Goal: Information Seeking & Learning: Check status

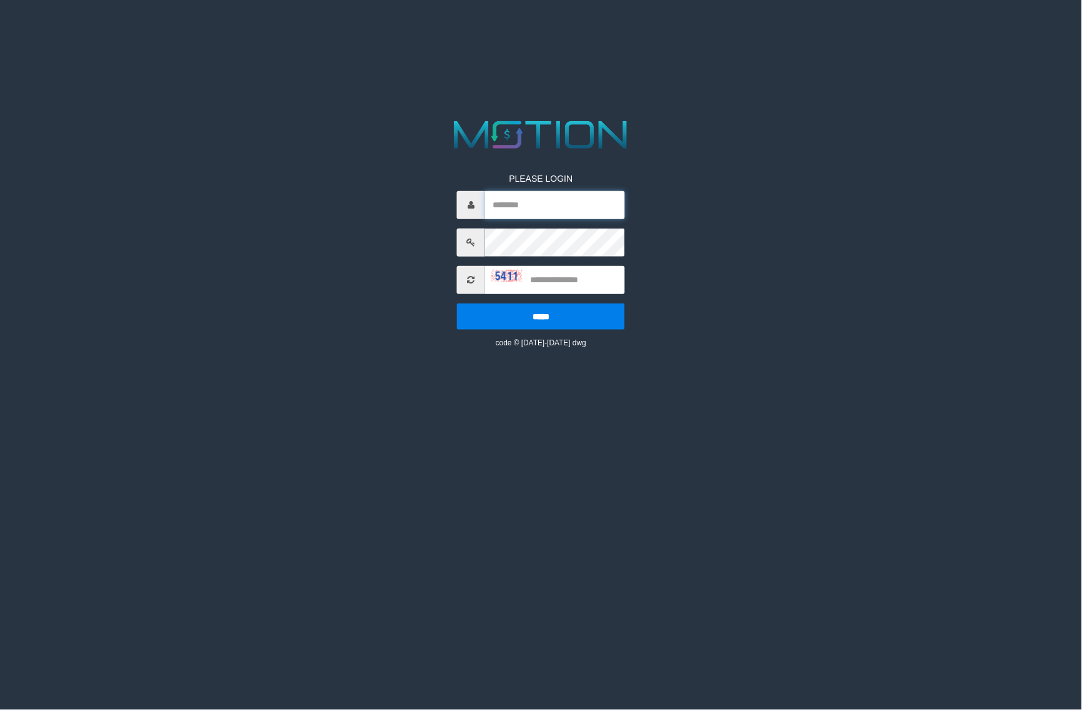
type input "**********"
click at [566, 280] on input "text" at bounding box center [555, 280] width 140 height 28
type input "****"
click at [457, 303] on input "*****" at bounding box center [541, 316] width 168 height 26
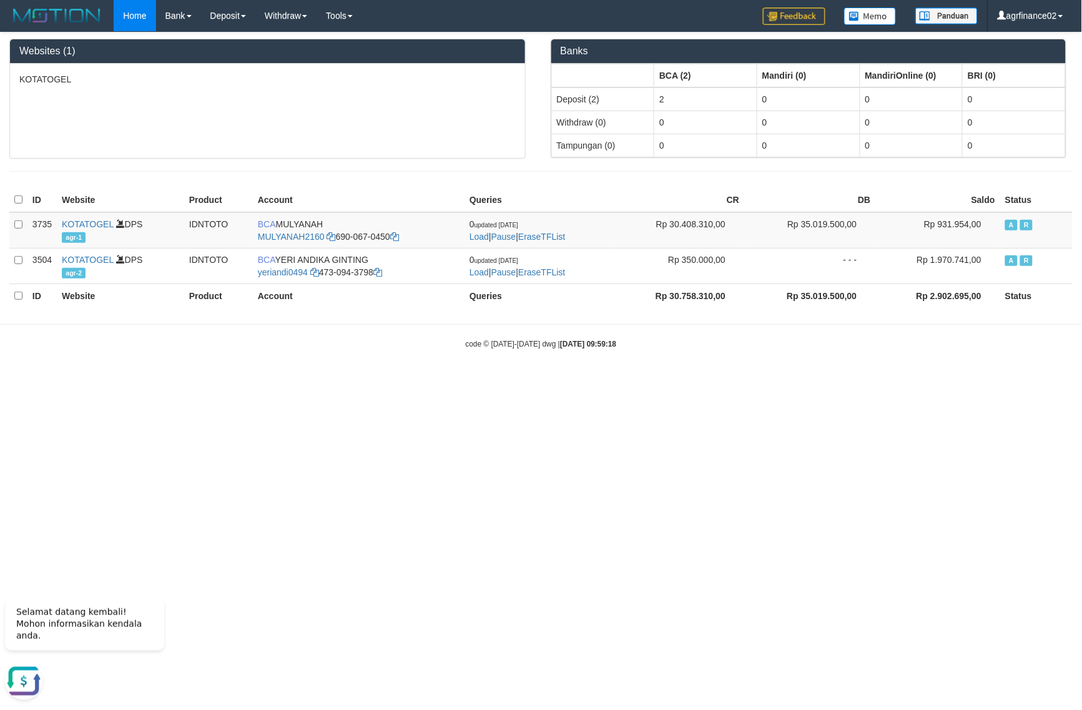
drag, startPoint x: 428, startPoint y: 616, endPoint x: 438, endPoint y: 613, distance: 10.5
click at [437, 381] on html "Toggle navigation Home Bank Account List Load By Website Group [ITOTO] KOTATOGE…" at bounding box center [541, 190] width 1082 height 381
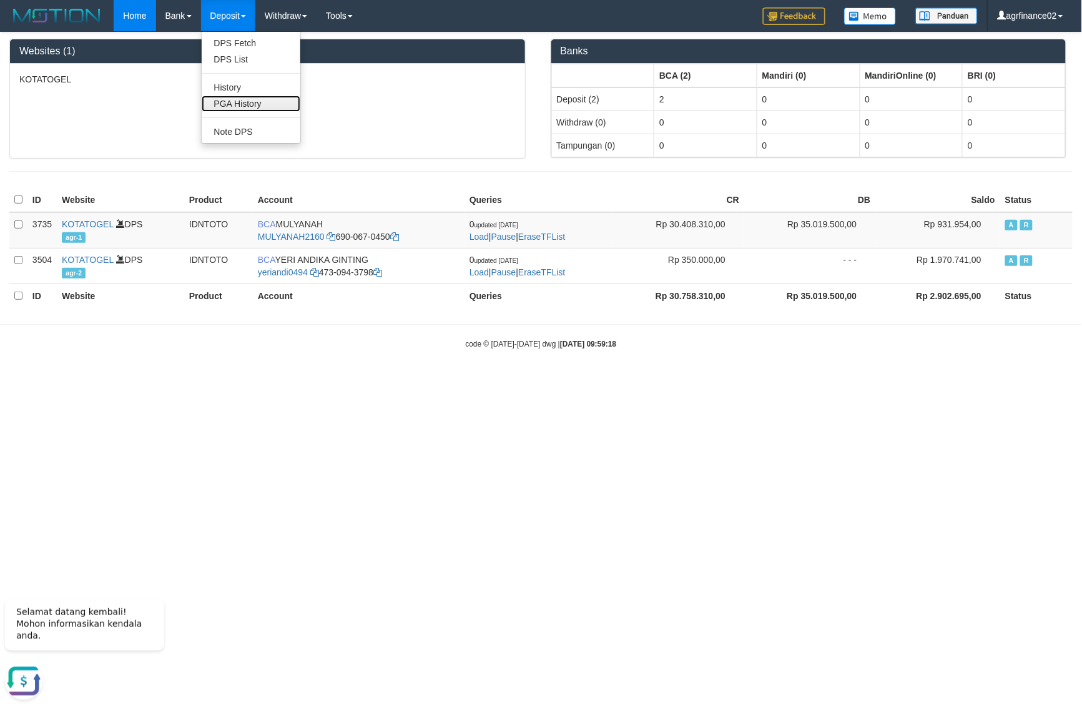
drag, startPoint x: 262, startPoint y: 101, endPoint x: 257, endPoint y: 363, distance: 262.2
click at [262, 101] on link "PGA History" at bounding box center [251, 104] width 99 height 16
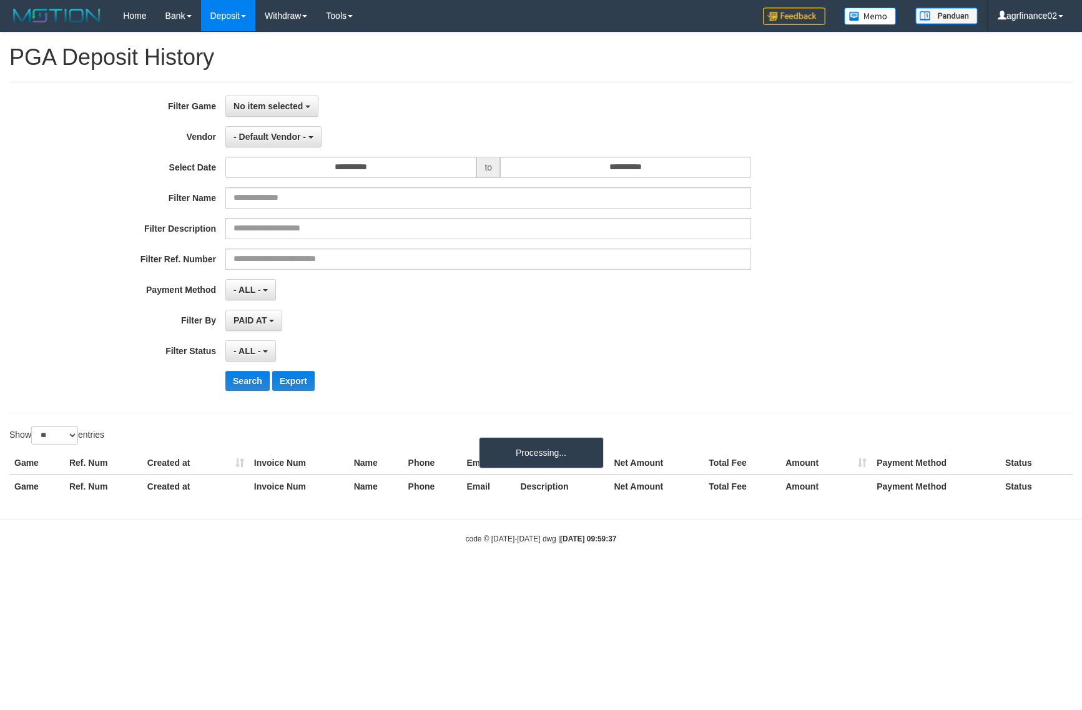
select select
select select "**"
click at [822, 561] on body "Toggle navigation Home Bank Account List Load By Website Group [ITOTO] KOTATOGE…" at bounding box center [541, 288] width 1082 height 576
click at [280, 107] on span "No item selected" at bounding box center [267, 106] width 69 height 10
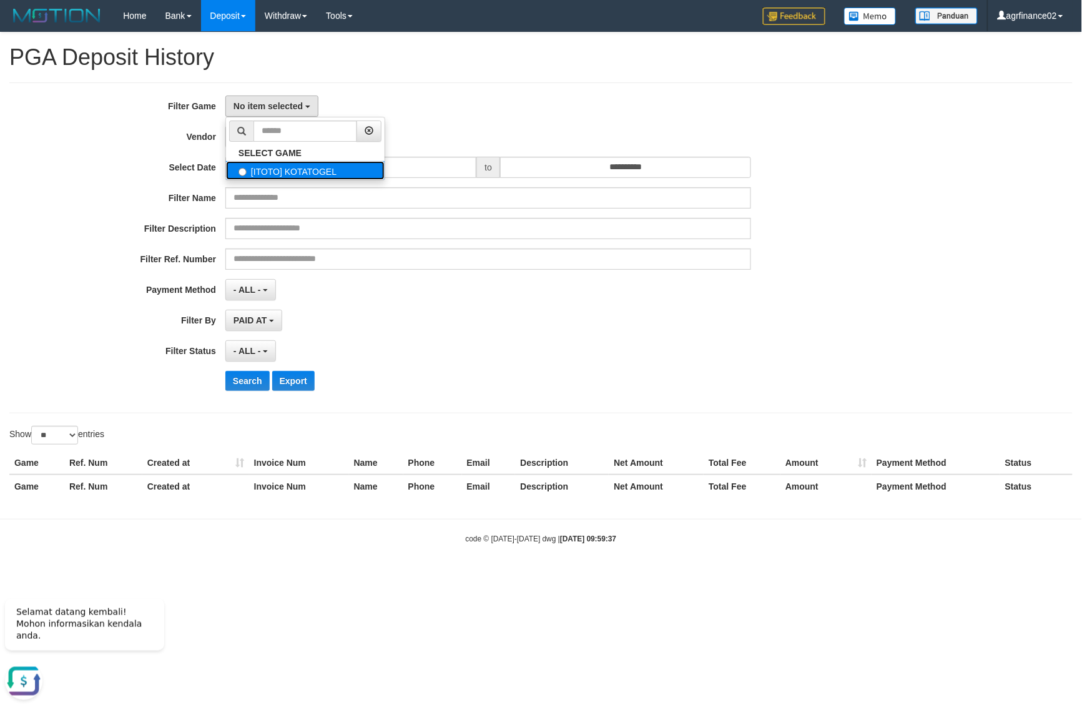
click at [292, 172] on label "[ITOTO] KOTATOGEL" at bounding box center [305, 170] width 159 height 19
select select "***"
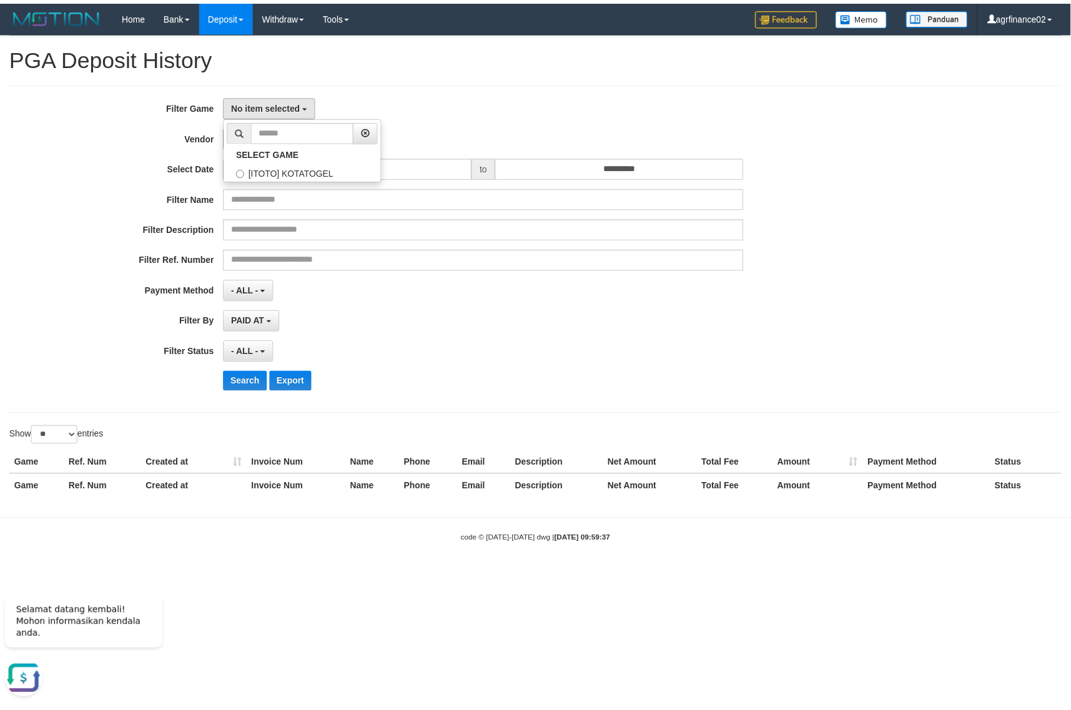
scroll to position [11, 0]
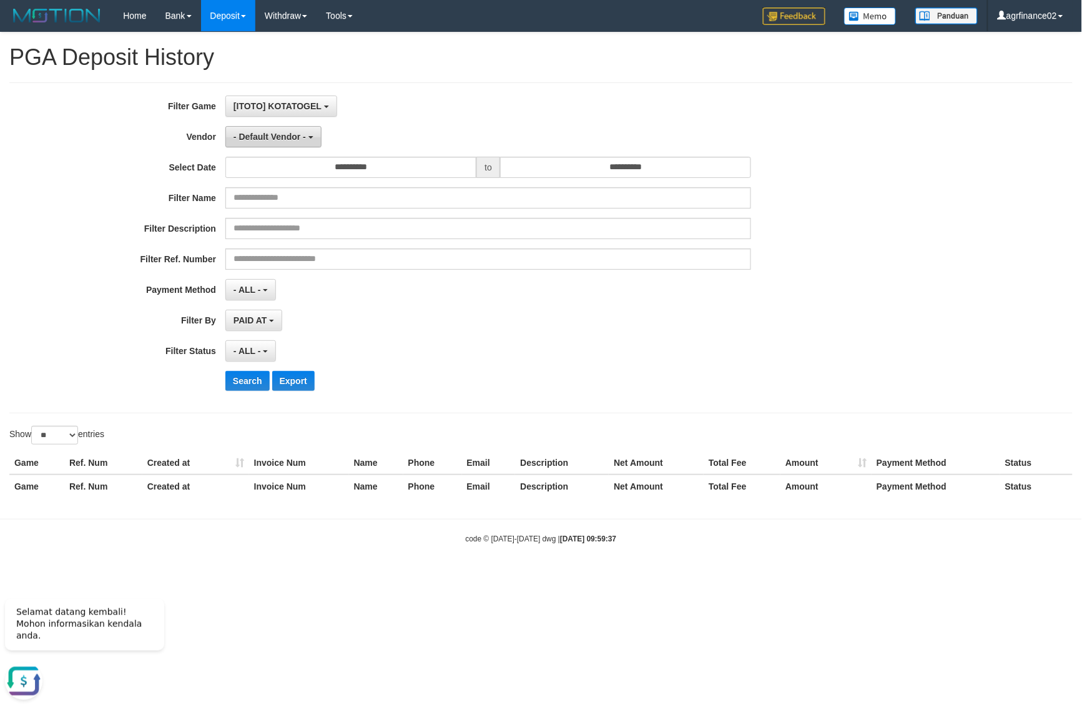
click at [278, 139] on span "- Default Vendor -" at bounding box center [269, 137] width 72 height 10
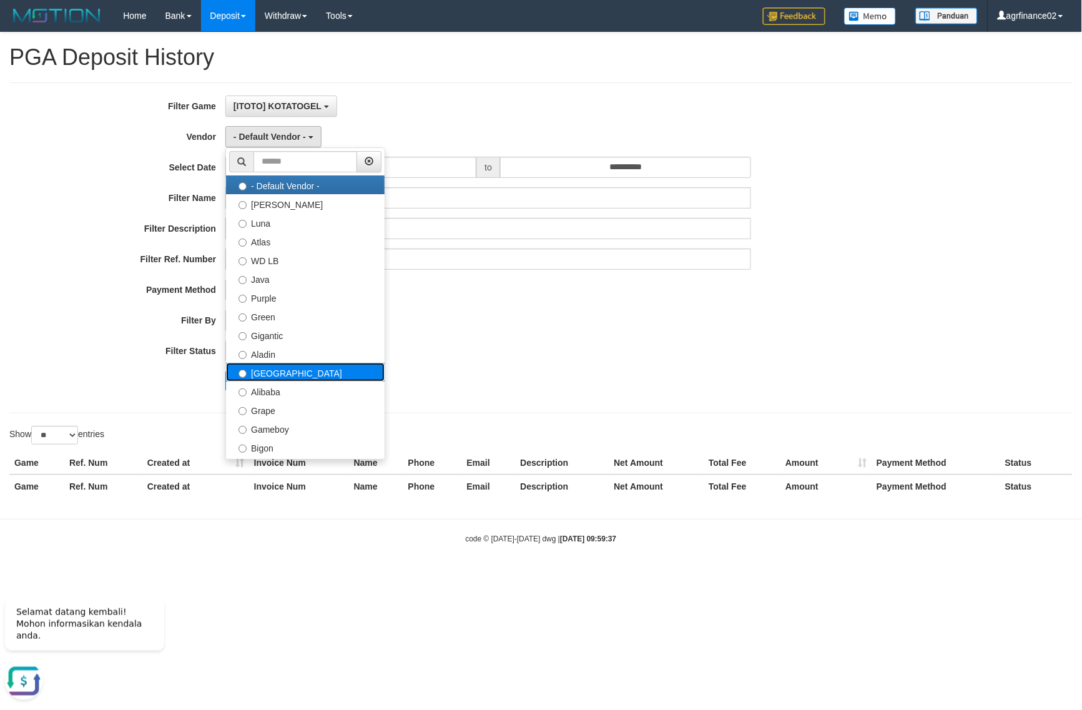
click at [285, 372] on label "[GEOGRAPHIC_DATA]" at bounding box center [305, 372] width 159 height 19
select select "**********"
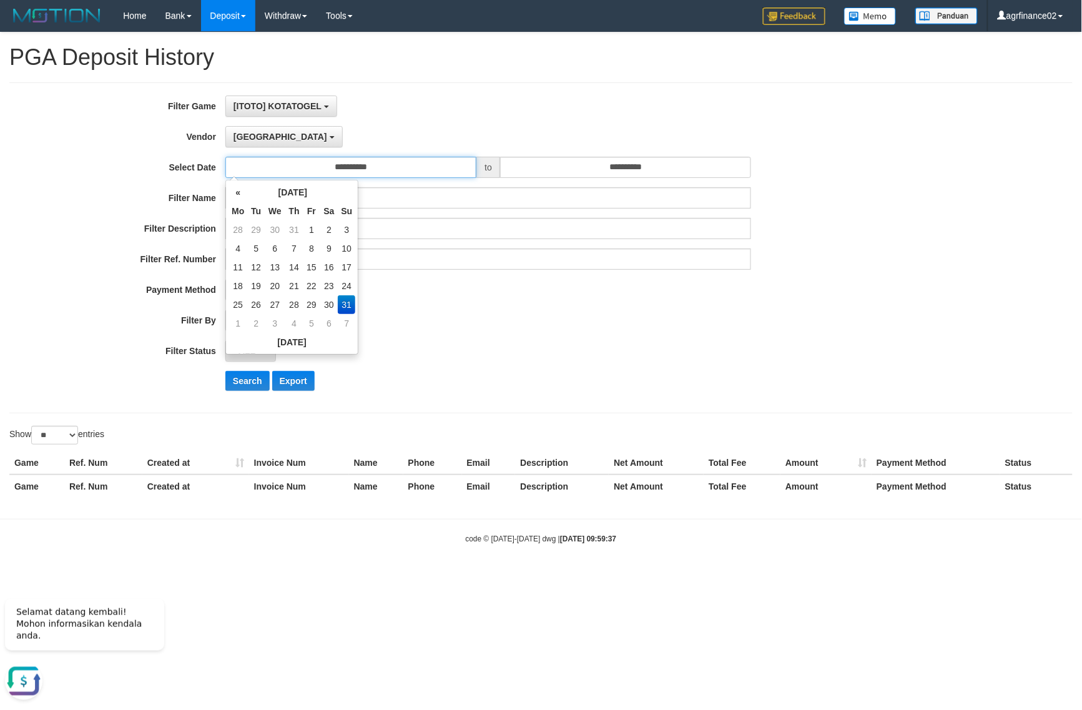
click at [345, 169] on input "**********" at bounding box center [350, 167] width 251 height 21
drag, startPoint x: 860, startPoint y: 612, endPoint x: 805, endPoint y: 566, distance: 71.8
click at [860, 576] on html "Toggle navigation Home Bank Account List Load By Website Group [ITOTO] KOTATOGE…" at bounding box center [541, 288] width 1082 height 576
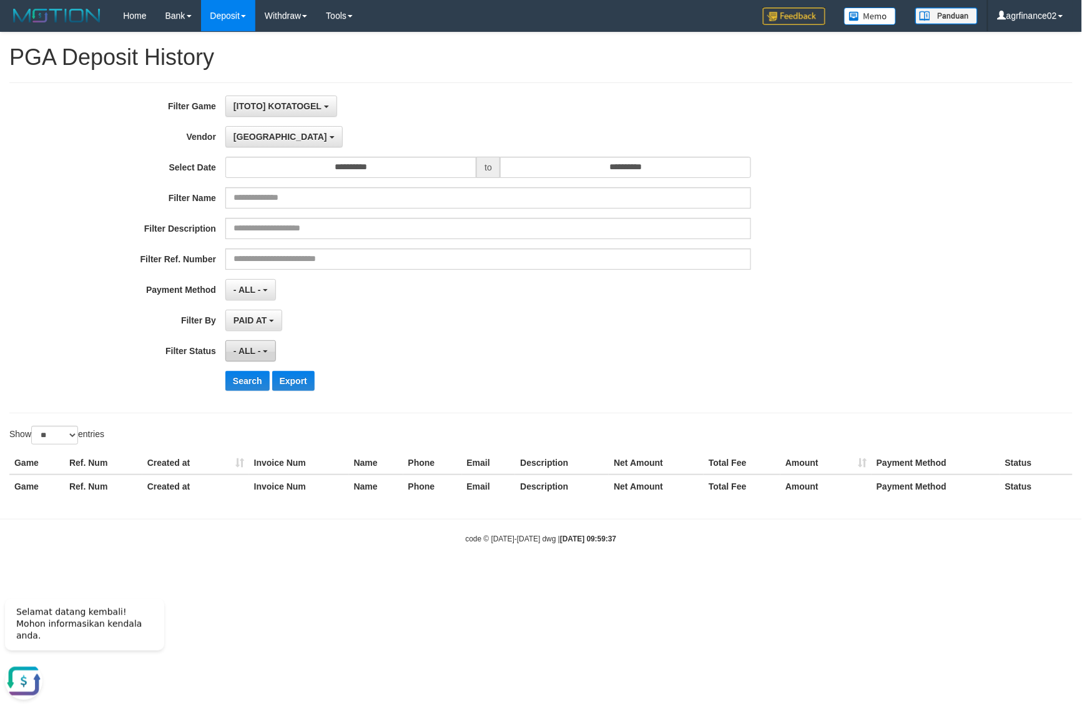
click at [247, 351] on span "- ALL -" at bounding box center [246, 351] width 27 height 10
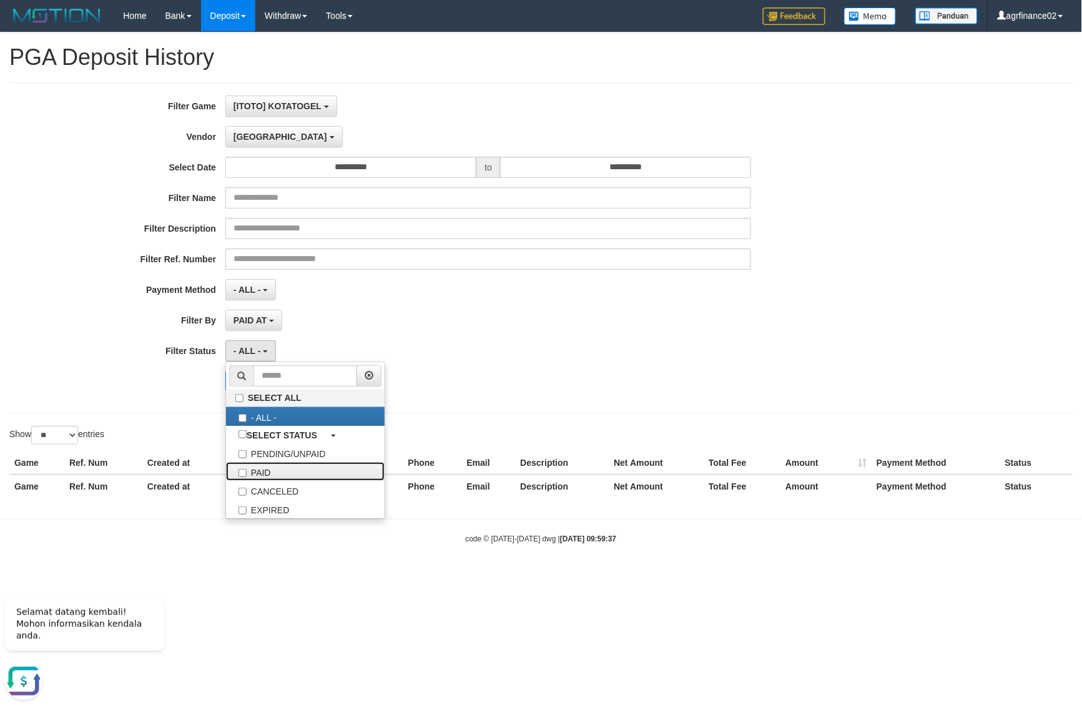
drag, startPoint x: 265, startPoint y: 474, endPoint x: 388, endPoint y: 275, distance: 234.1
click at [267, 471] on label "PAID" at bounding box center [305, 471] width 159 height 19
select select "*"
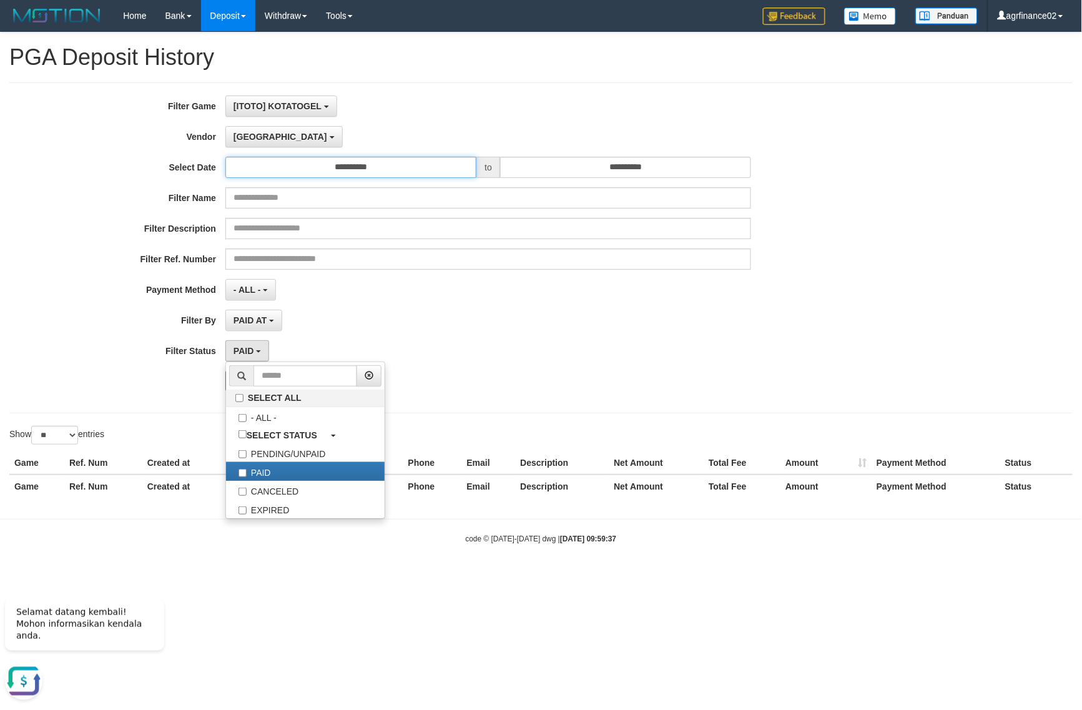
click at [387, 172] on input "**********" at bounding box center [350, 167] width 251 height 21
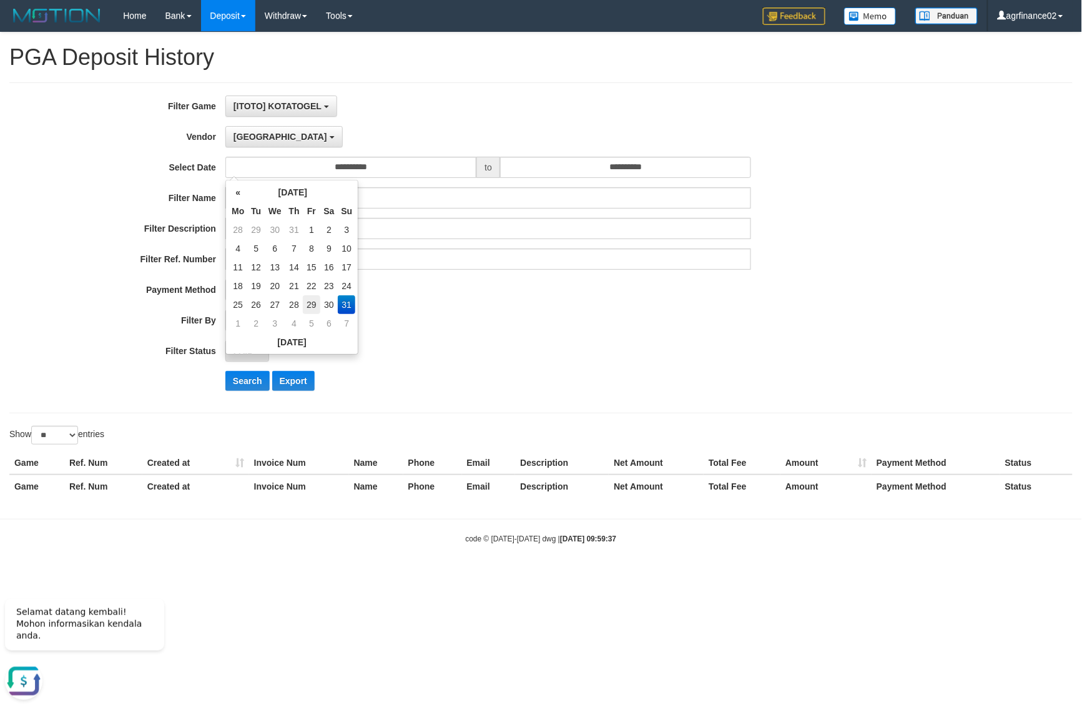
click at [318, 308] on td "29" at bounding box center [311, 304] width 17 height 19
click at [333, 305] on td "30" at bounding box center [329, 304] width 18 height 19
type input "**********"
click at [698, 154] on div "**********" at bounding box center [450, 248] width 901 height 305
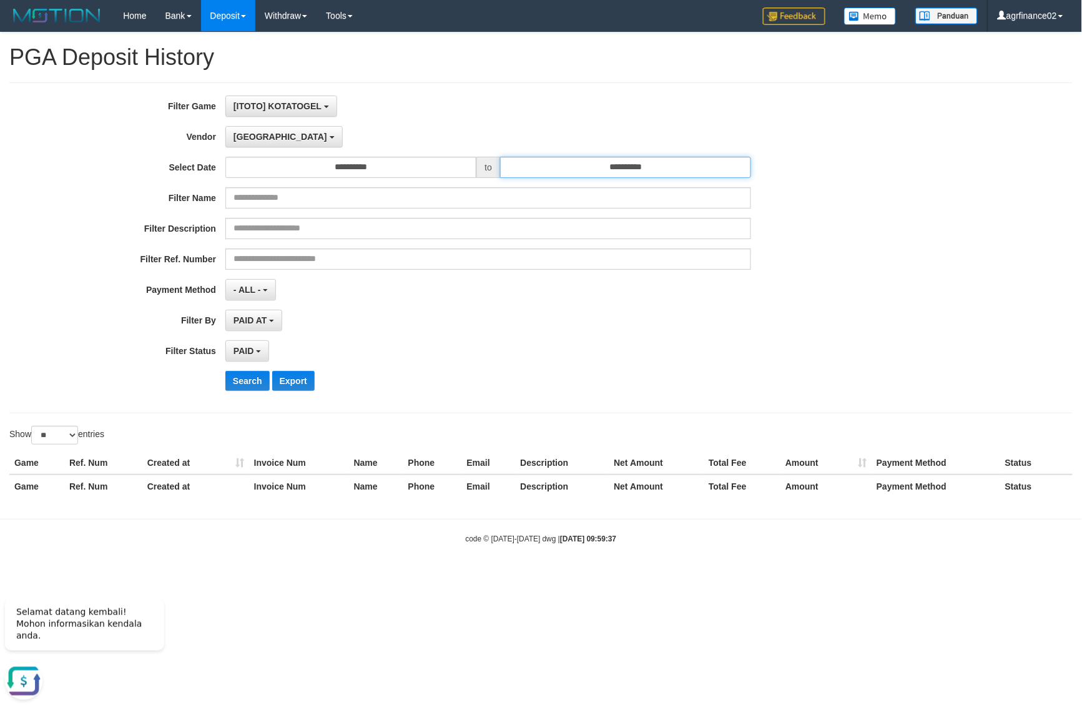
click at [694, 169] on input "**********" at bounding box center [625, 167] width 251 height 21
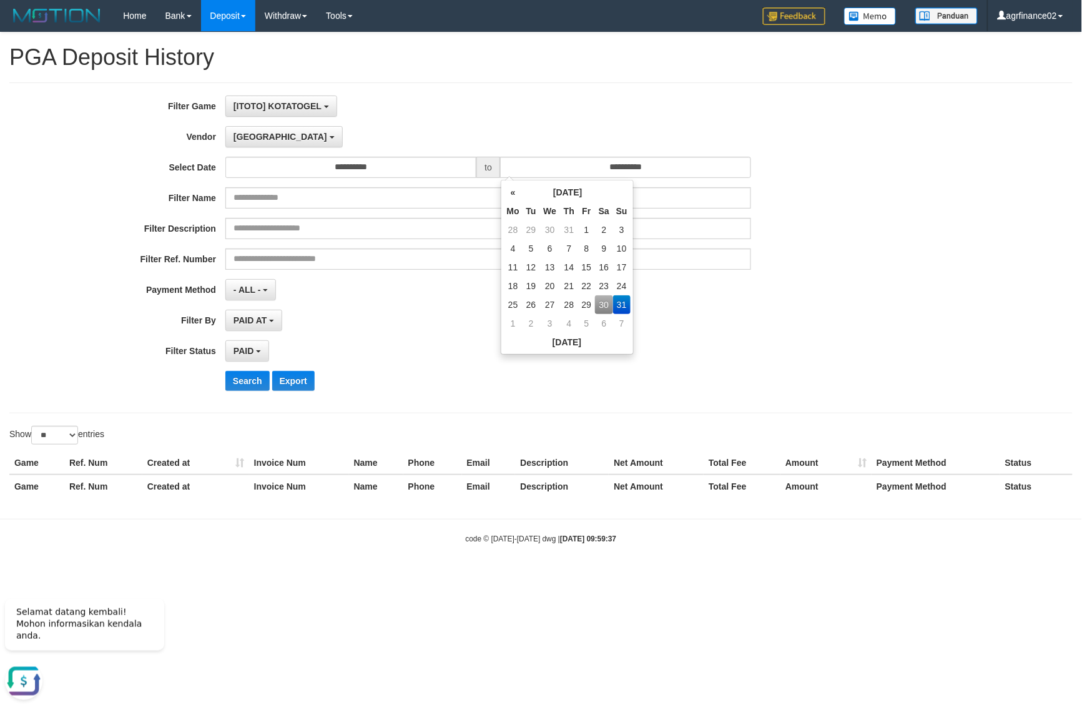
click at [610, 303] on tr "25 26 27 28 29 30 31" at bounding box center [567, 304] width 127 height 19
click at [610, 303] on td "30" at bounding box center [604, 304] width 18 height 19
type input "**********"
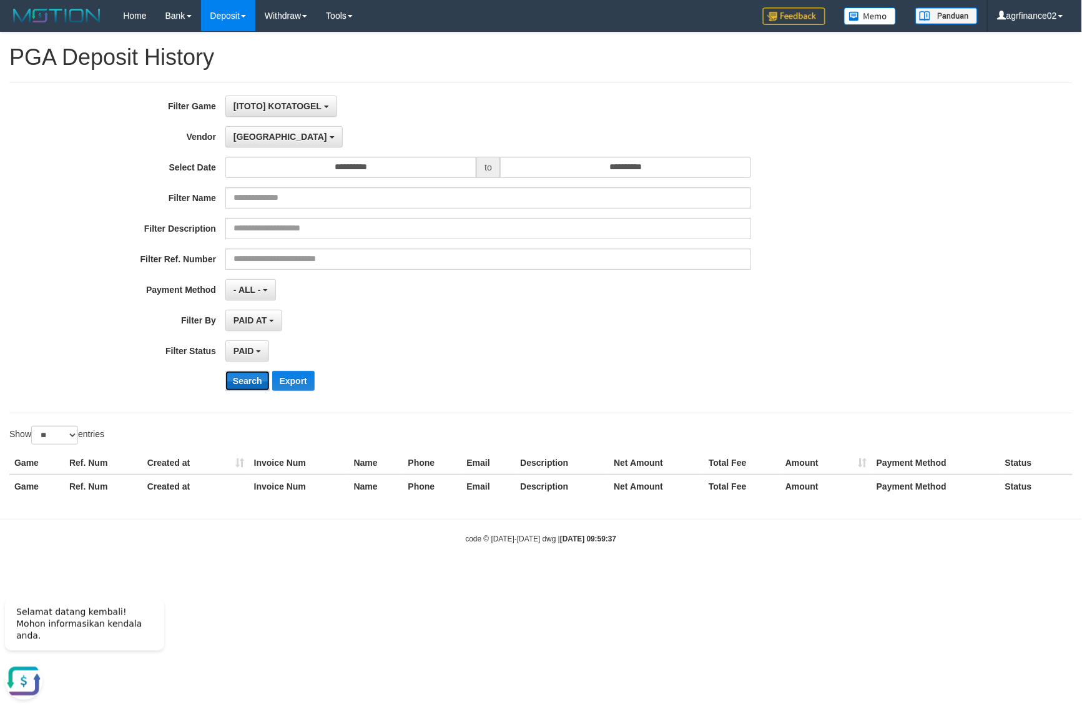
click at [247, 381] on button "Search" at bounding box center [247, 381] width 44 height 20
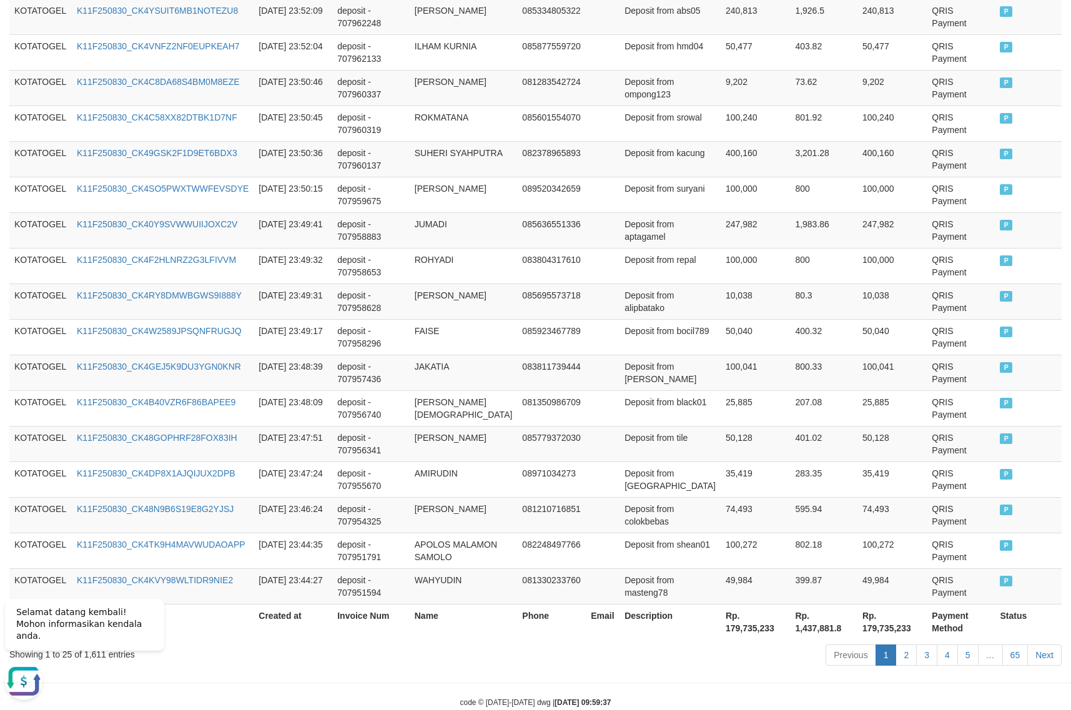
scroll to position [807, 0]
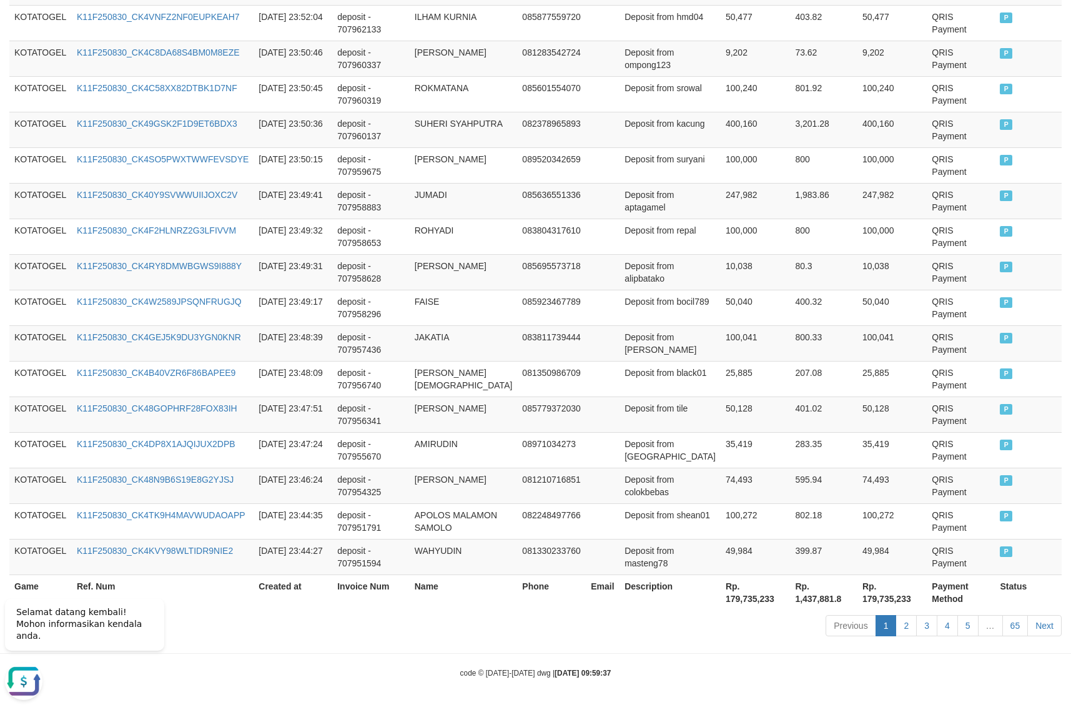
click at [729, 594] on th "Rp. 179,735,233" at bounding box center [754, 592] width 69 height 36
copy th "179,735,233"
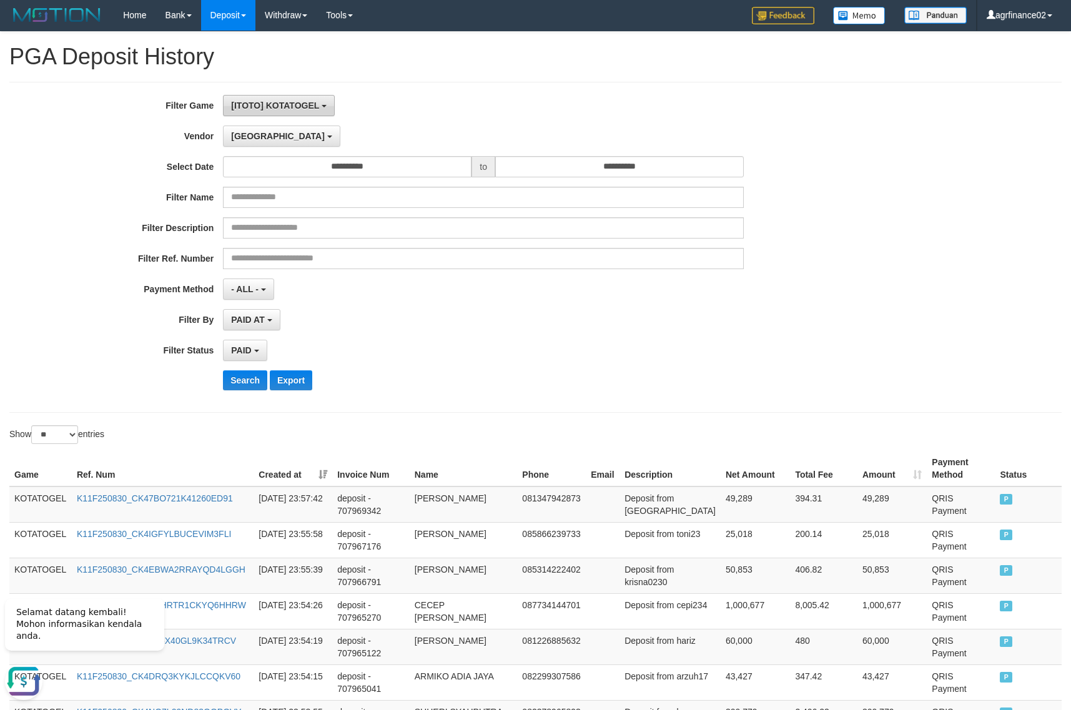
scroll to position [0, 0]
click at [263, 136] on button "[GEOGRAPHIC_DATA]" at bounding box center [281, 136] width 117 height 21
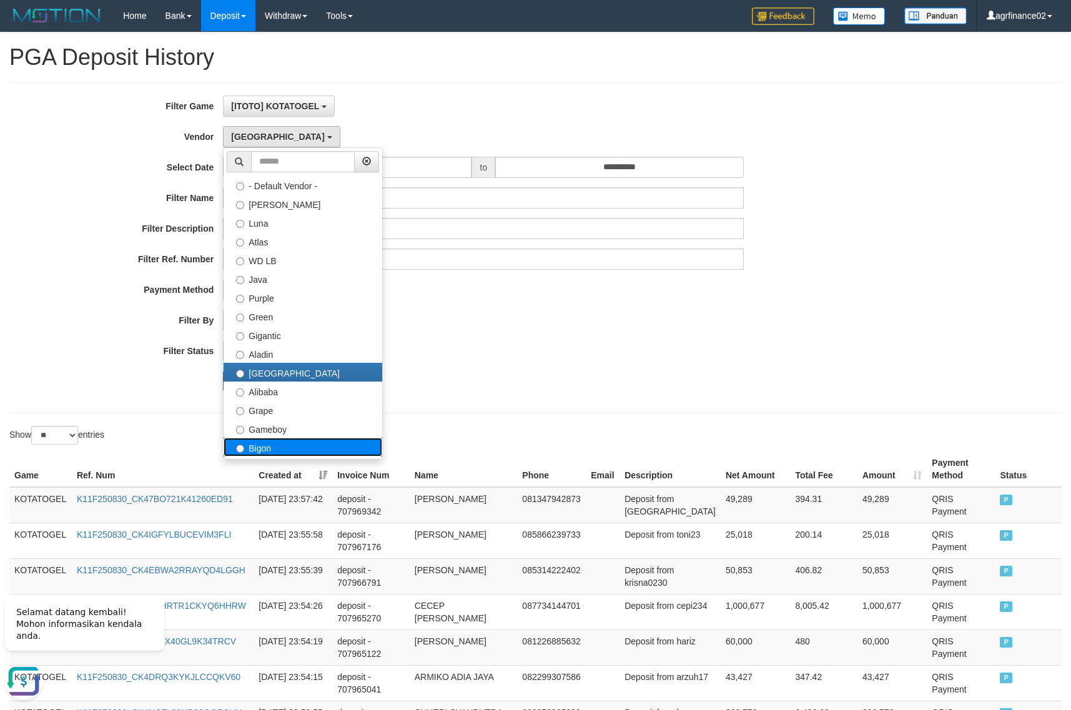
click at [254, 443] on label "Bigon" at bounding box center [302, 447] width 159 height 19
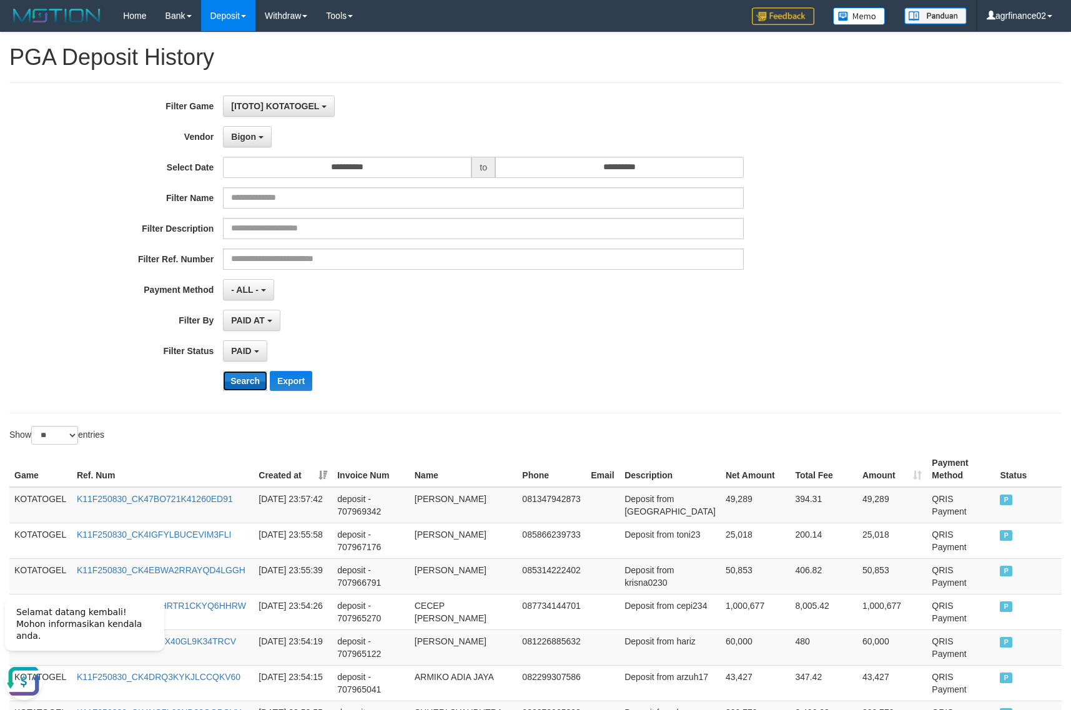
click at [245, 390] on button "Search" at bounding box center [245, 381] width 44 height 20
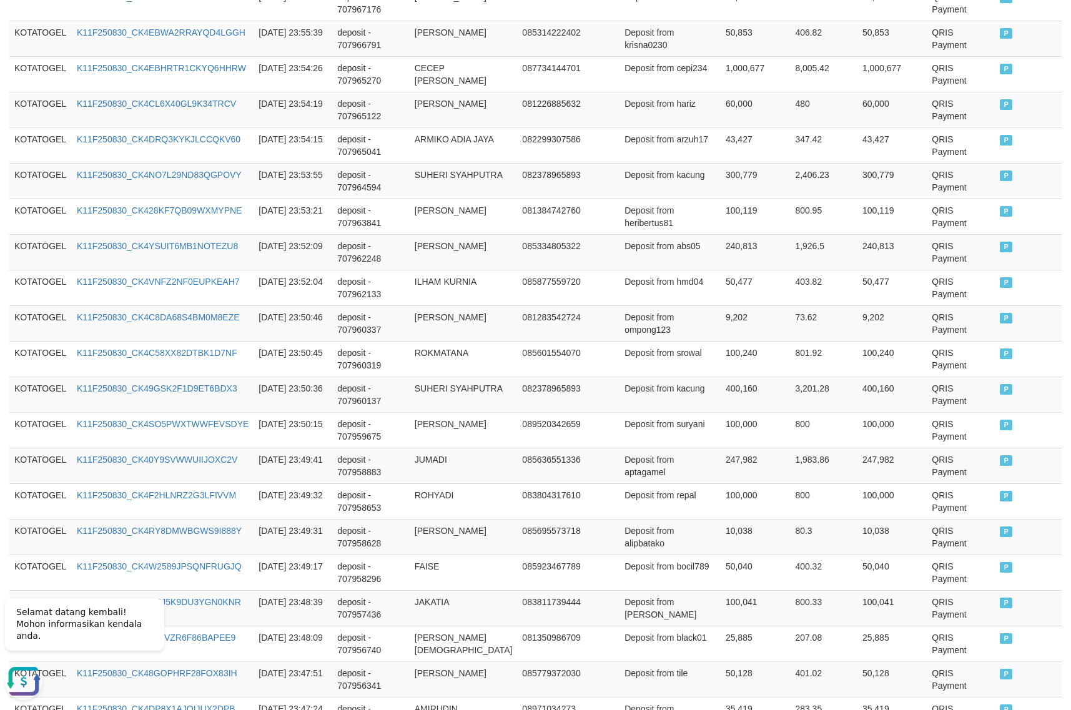
scroll to position [807, 0]
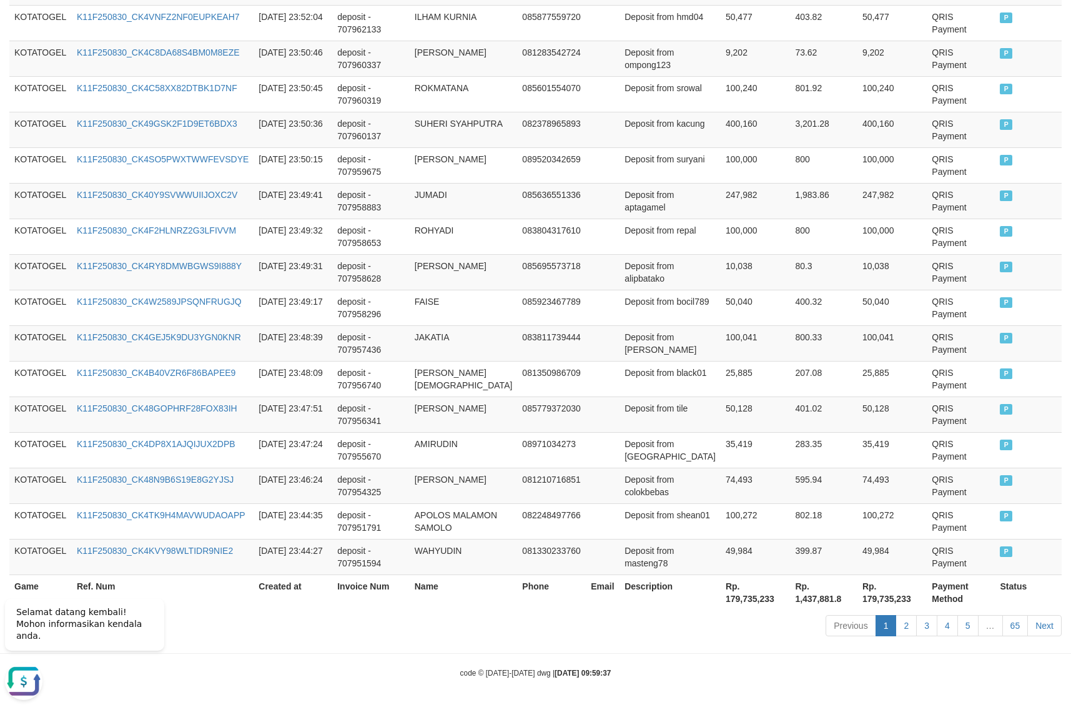
click at [734, 594] on th "Rp. 179,735,233" at bounding box center [754, 592] width 69 height 36
copy th "179,735,233"
click at [734, 594] on th "Rp. 179,735,233" at bounding box center [754, 592] width 69 height 36
drag, startPoint x: 832, startPoint y: 616, endPoint x: 758, endPoint y: 568, distance: 87.4
click at [829, 616] on link "Previous" at bounding box center [850, 625] width 50 height 21
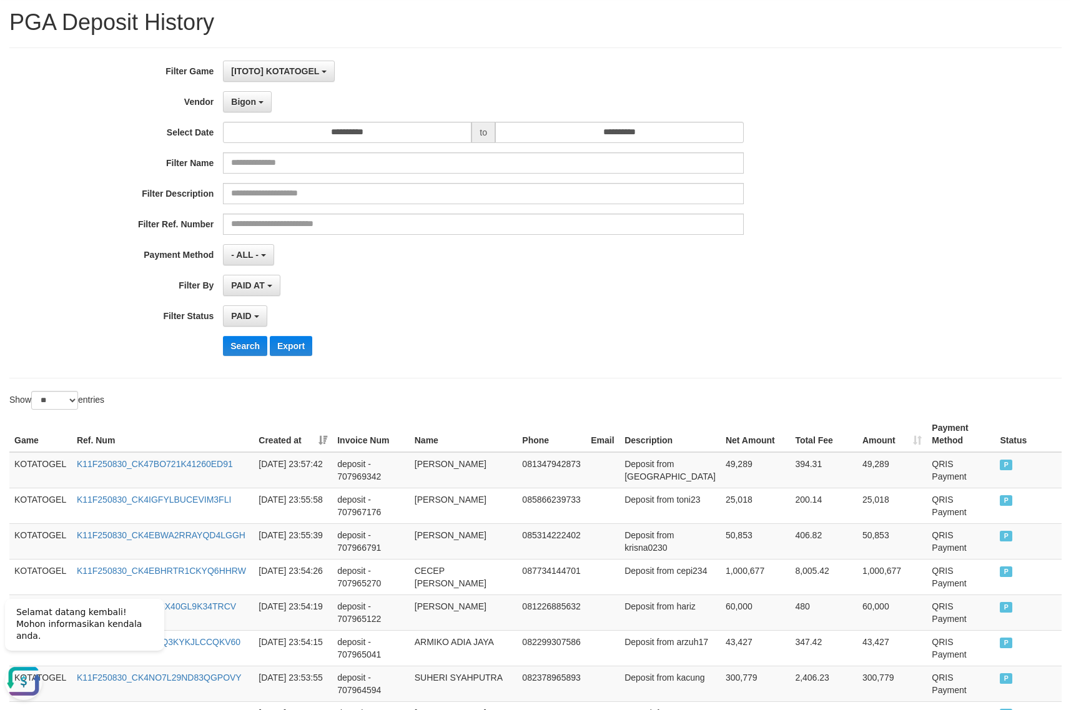
scroll to position [0, 0]
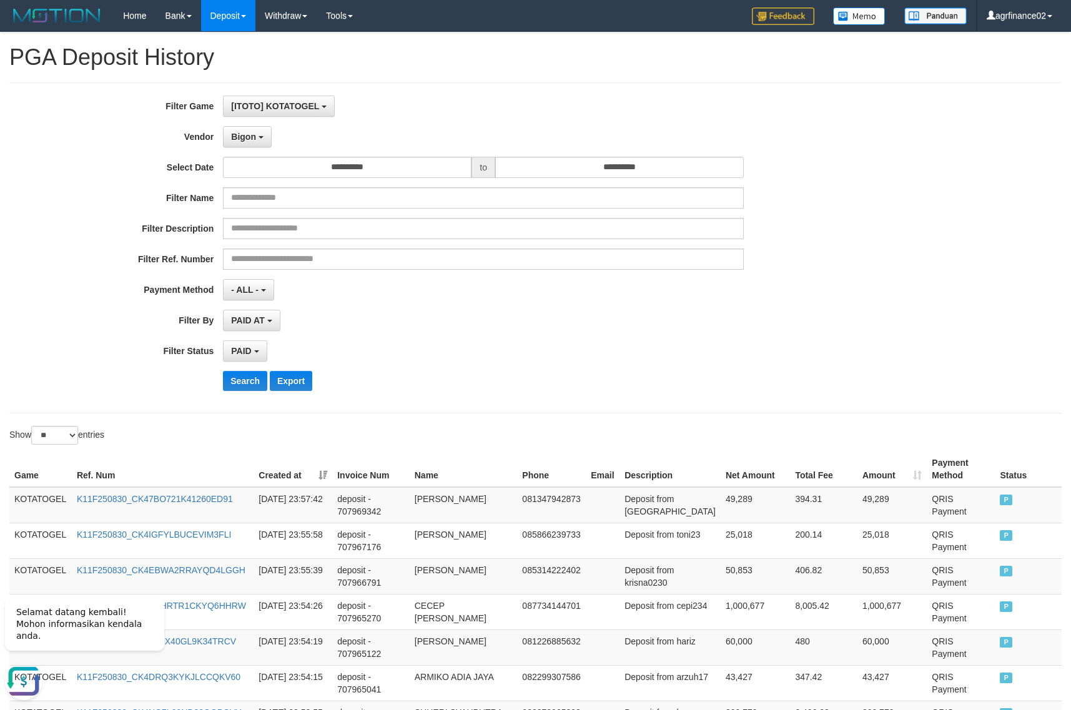
click at [248, 148] on div "**********" at bounding box center [446, 248] width 892 height 305
click at [247, 142] on button "Bigon" at bounding box center [247, 136] width 49 height 21
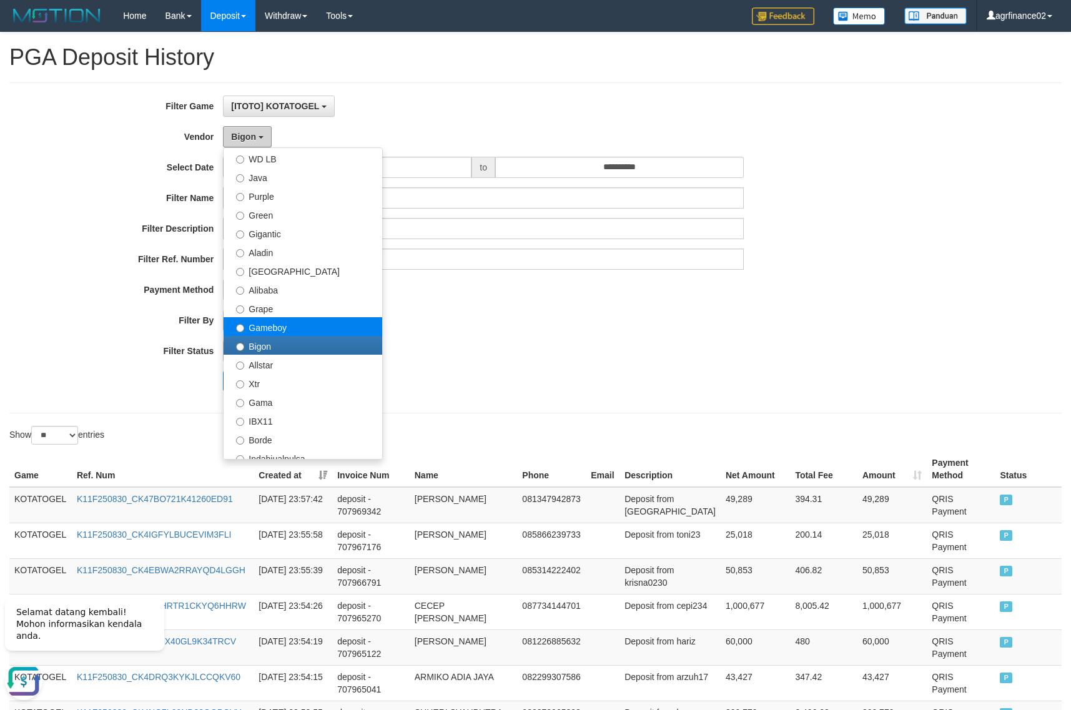
scroll to position [156, 0]
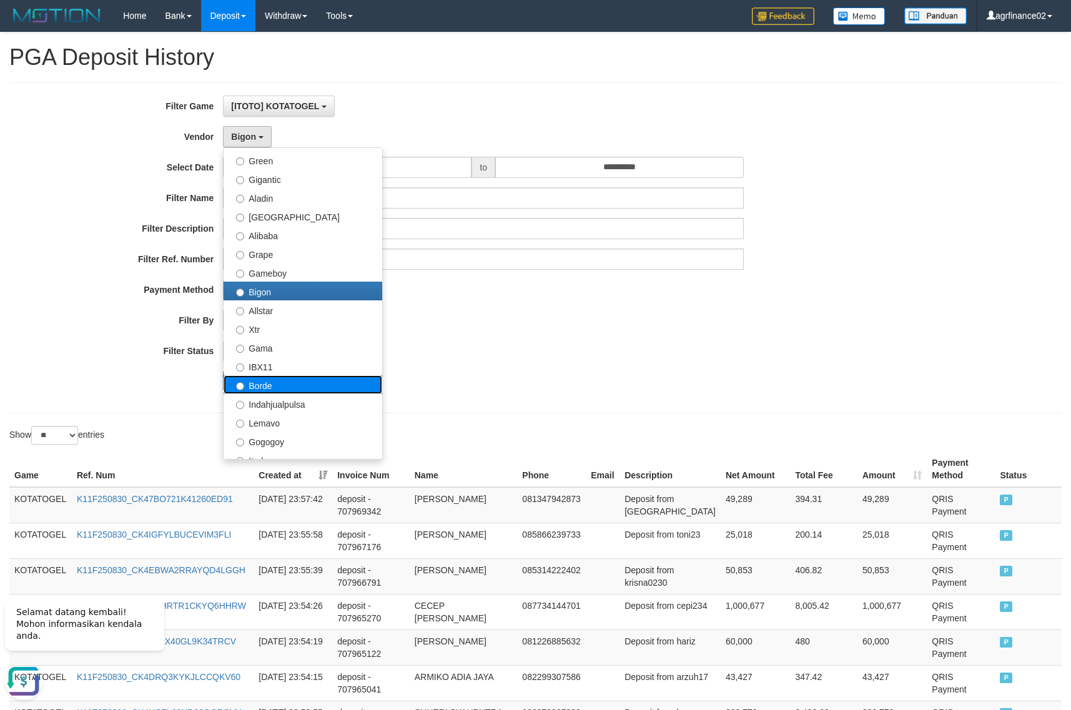
click at [265, 382] on label "Borde" at bounding box center [302, 384] width 159 height 19
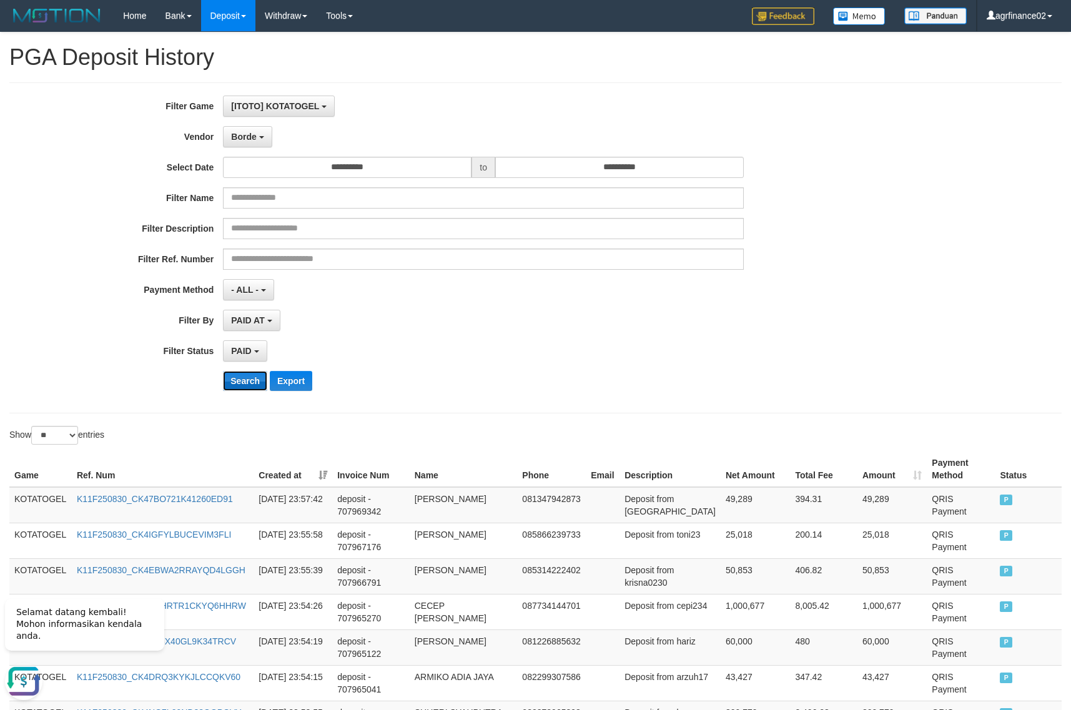
click at [237, 380] on button "Search" at bounding box center [245, 381] width 44 height 20
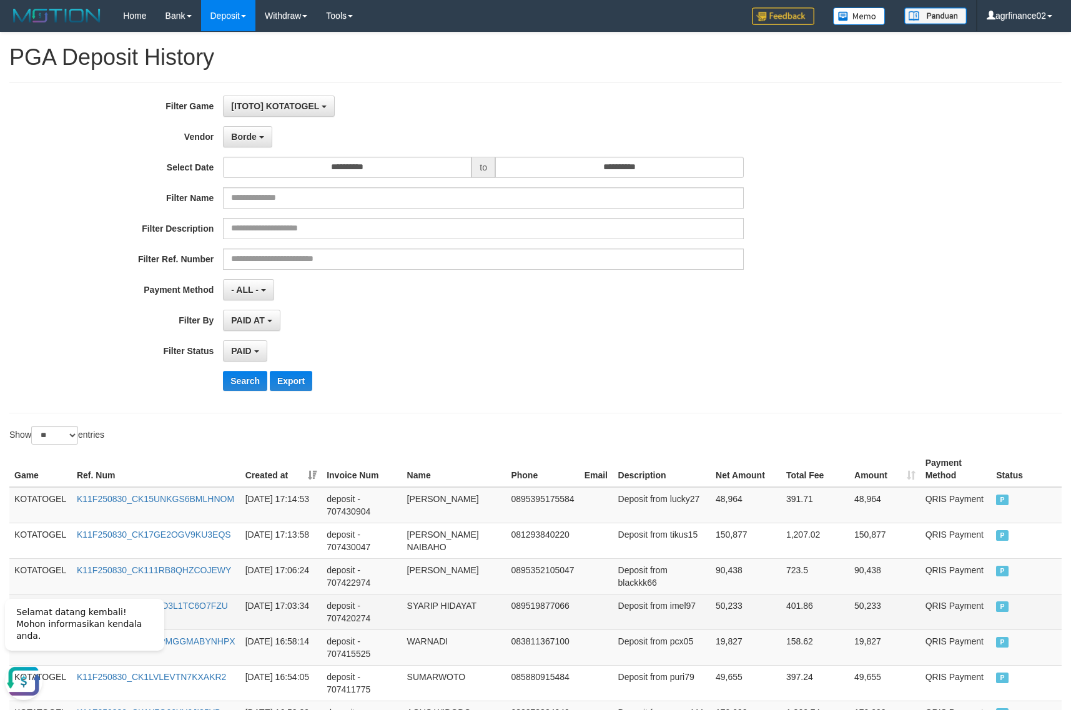
click at [436, 619] on td "SYARIP HIDAYAT" at bounding box center [454, 612] width 104 height 36
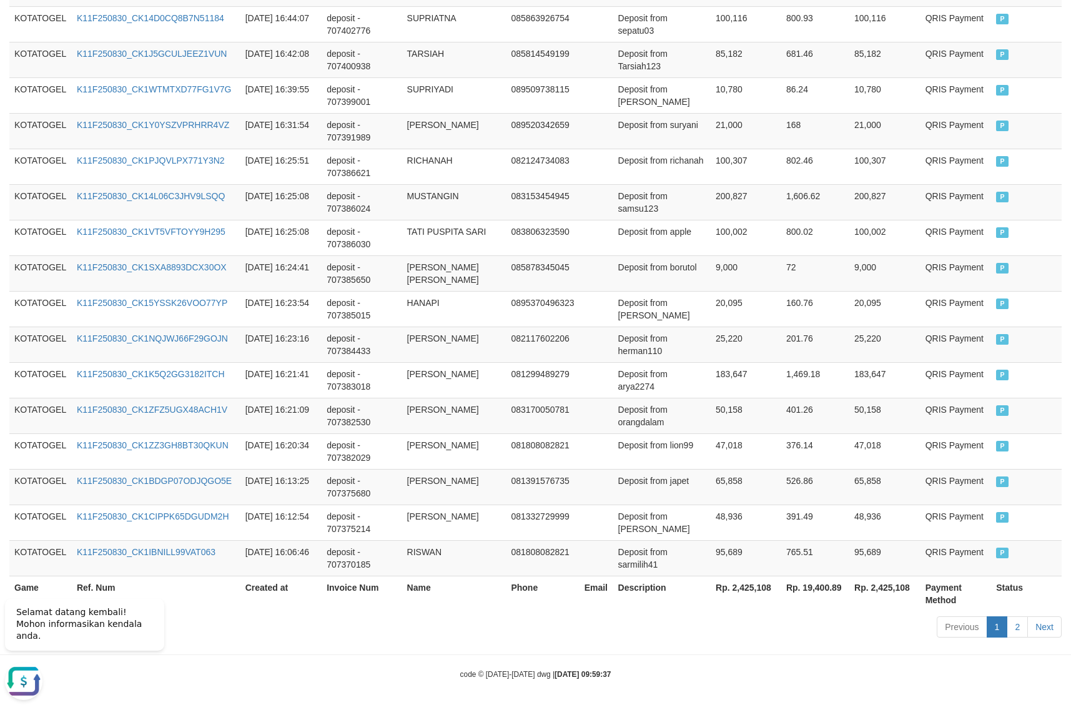
scroll to position [807, 0]
click at [757, 592] on th "Rp. 2,425,108" at bounding box center [745, 592] width 71 height 36
copy th "2,425,108"
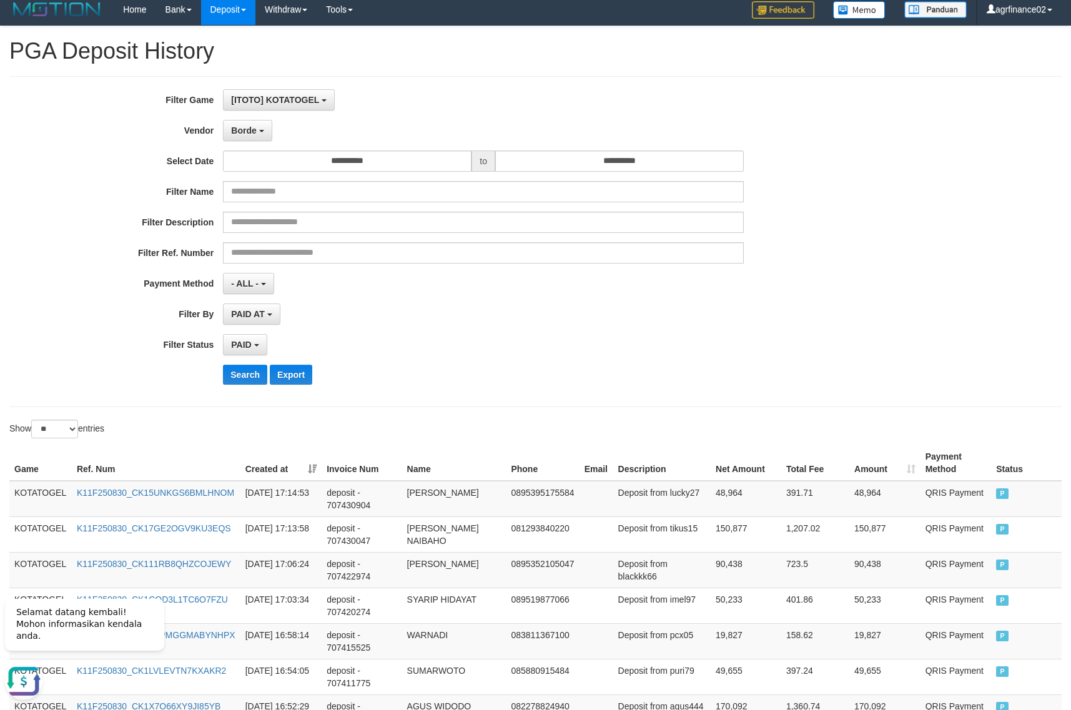
scroll to position [0, 0]
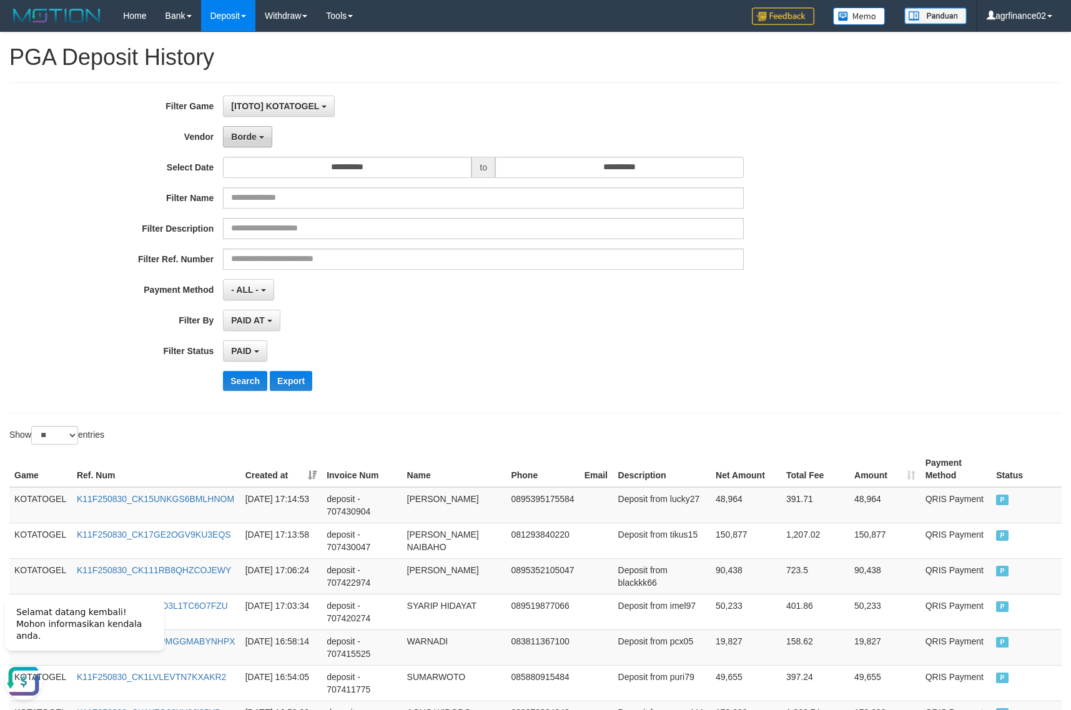
click at [241, 142] on span "Borde" at bounding box center [243, 137] width 25 height 10
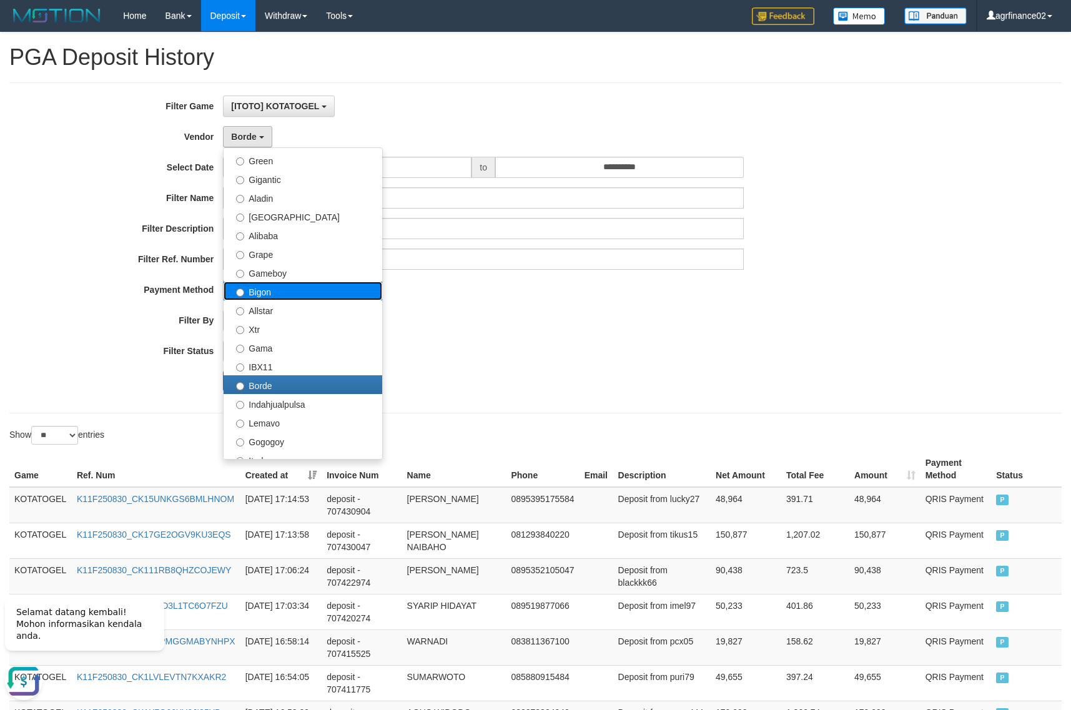
click at [292, 292] on label "Bigon" at bounding box center [302, 291] width 159 height 19
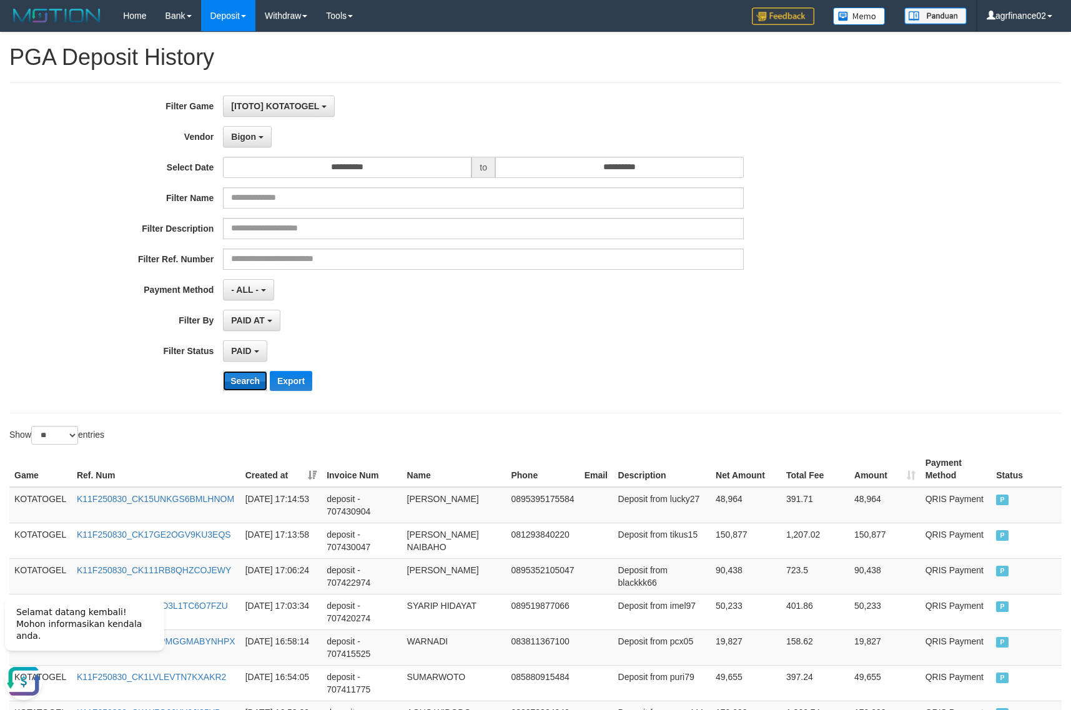
click at [245, 382] on button "Search" at bounding box center [245, 381] width 44 height 20
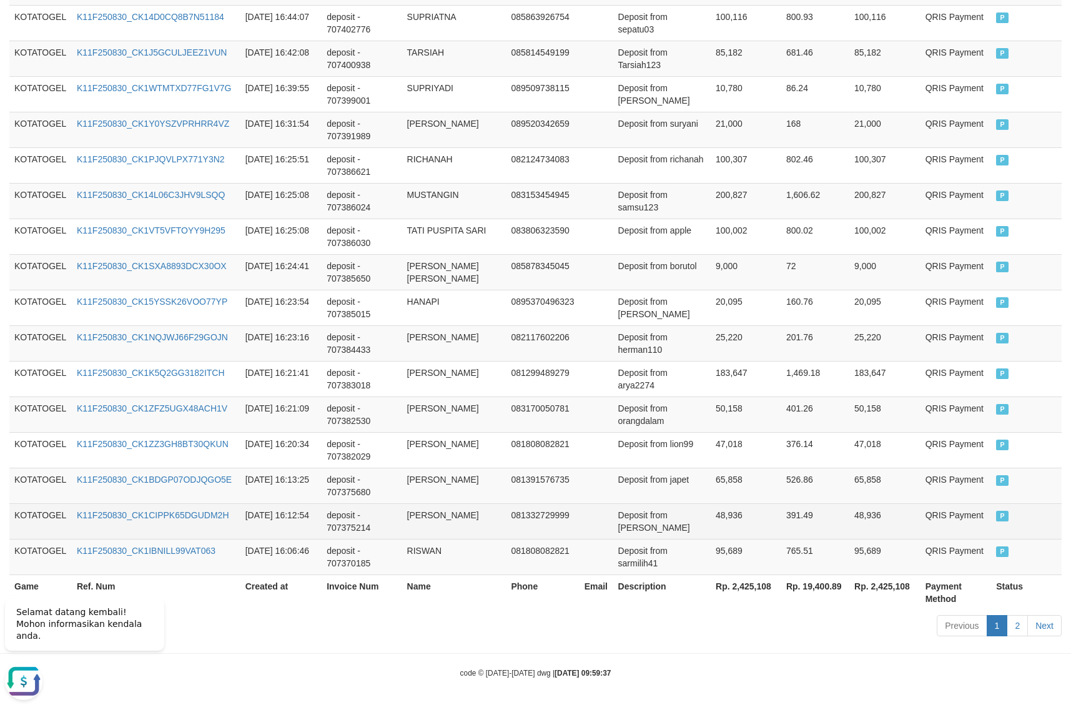
scroll to position [807, 0]
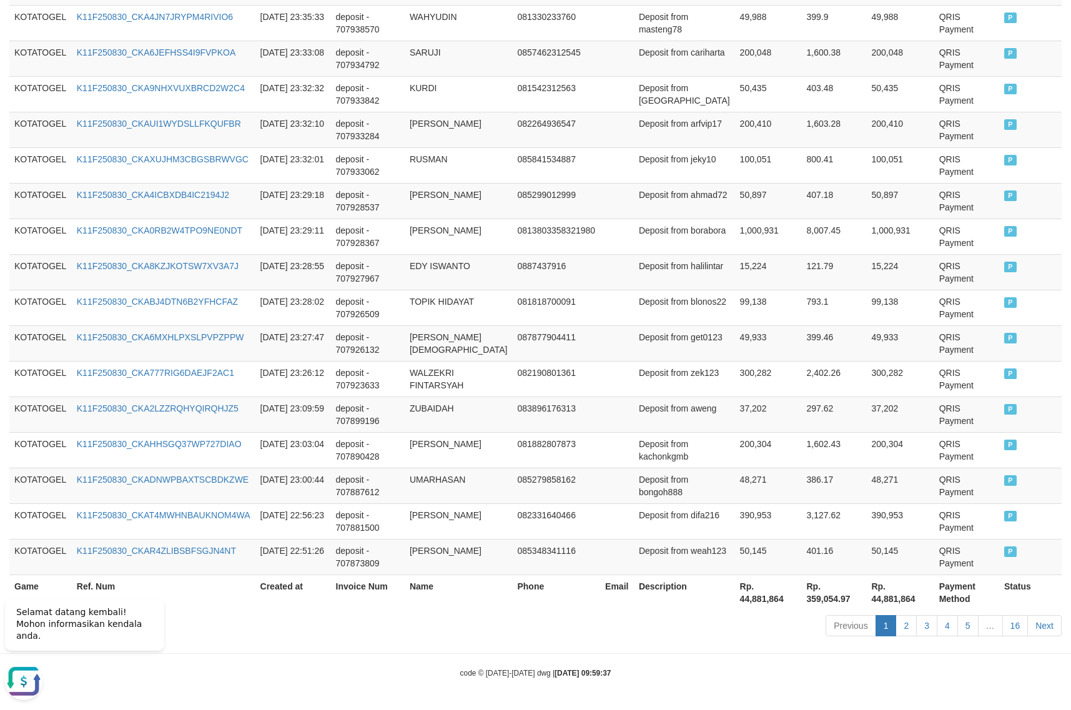
click at [750, 596] on th "Rp. 44,881,864" at bounding box center [768, 592] width 67 height 36
copy th "44,881,864"
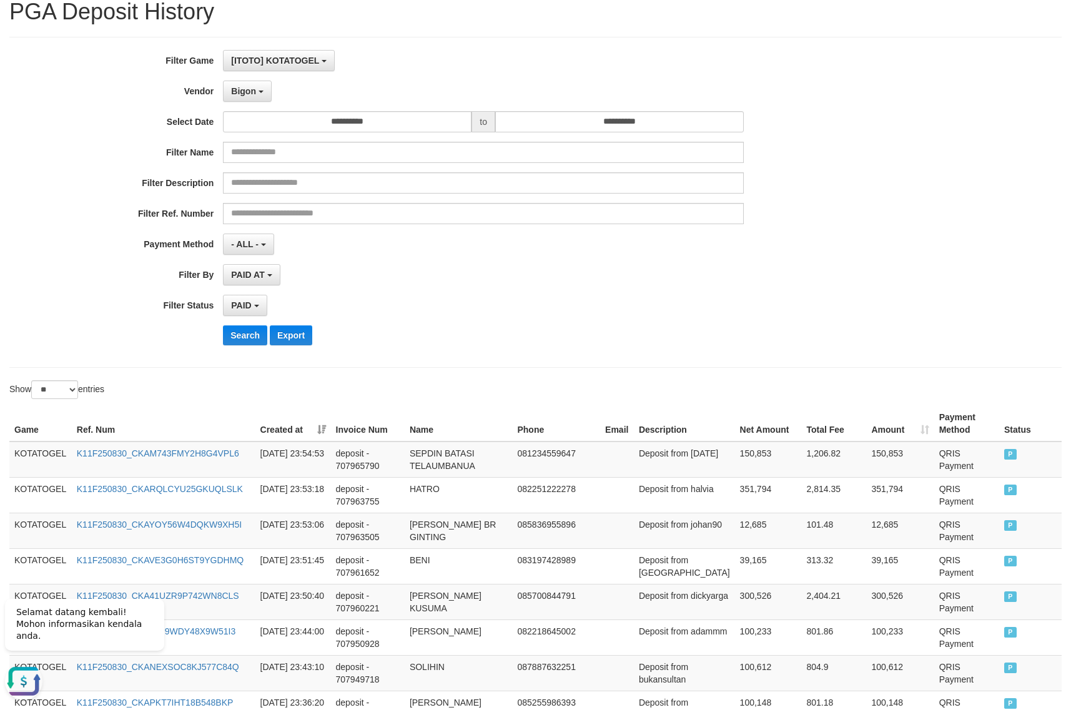
scroll to position [0, 0]
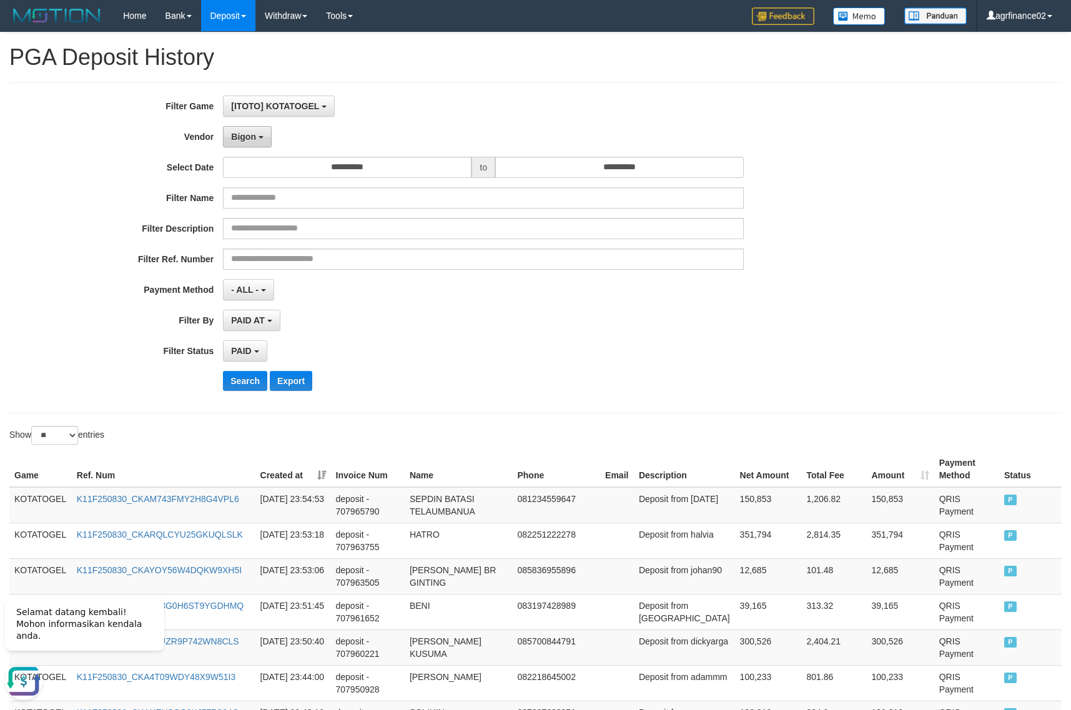
click at [260, 136] on b "button" at bounding box center [260, 137] width 5 height 2
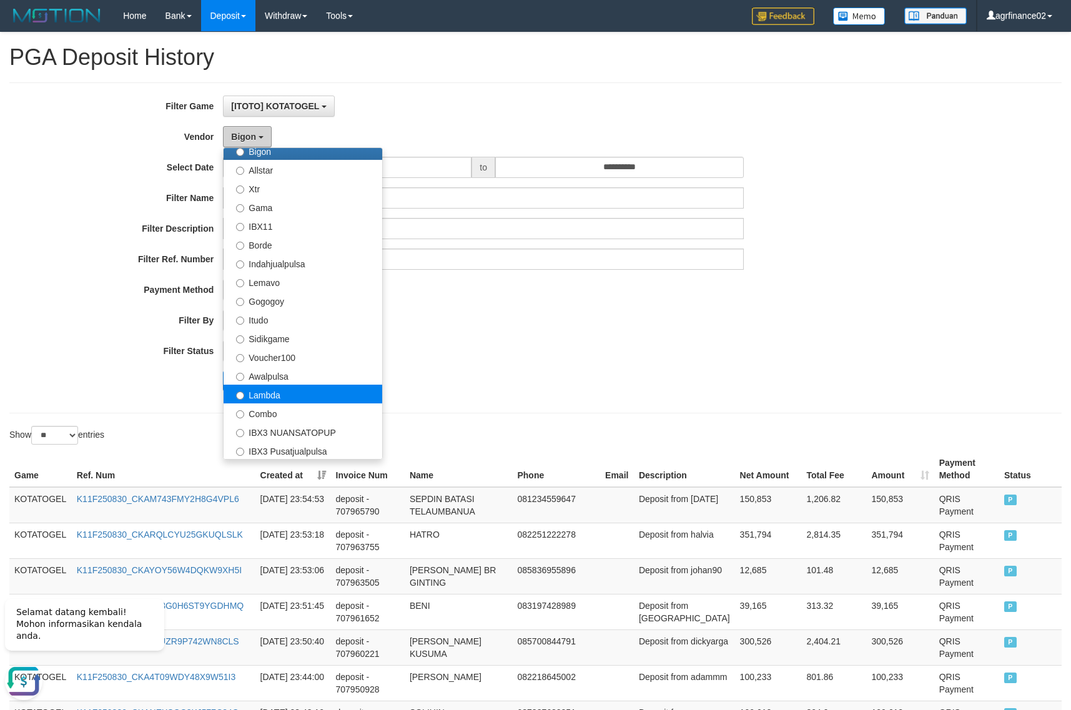
scroll to position [410, 0]
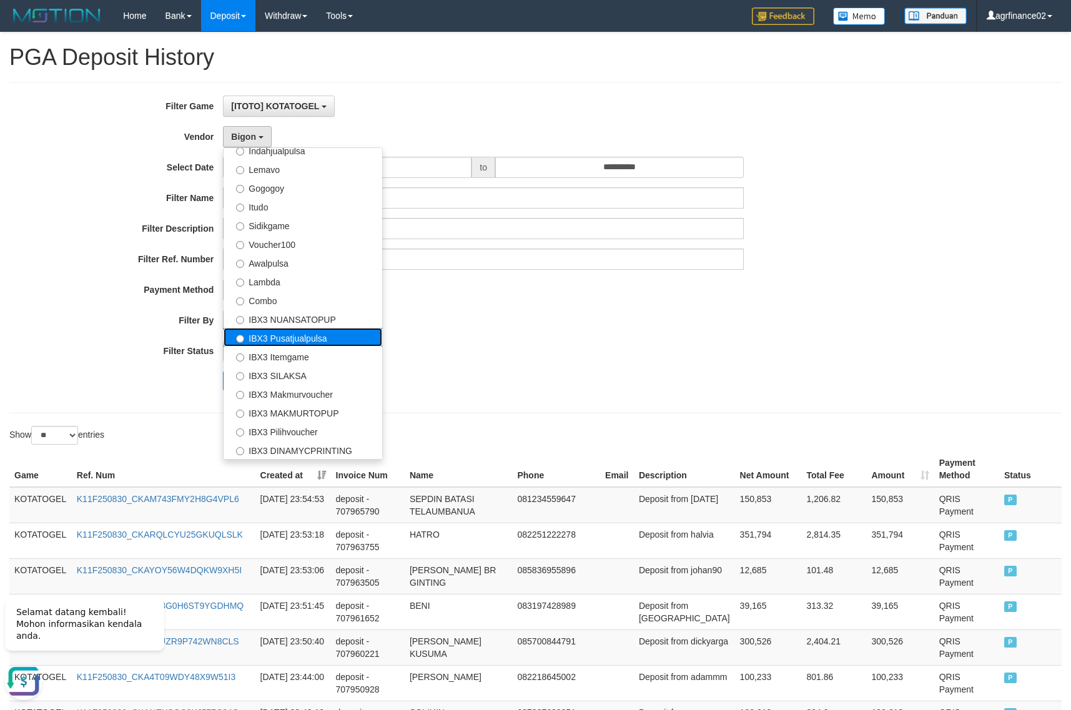
click at [318, 345] on label "IBX3 Pusatjualpulsa" at bounding box center [302, 337] width 159 height 19
select select "**********"
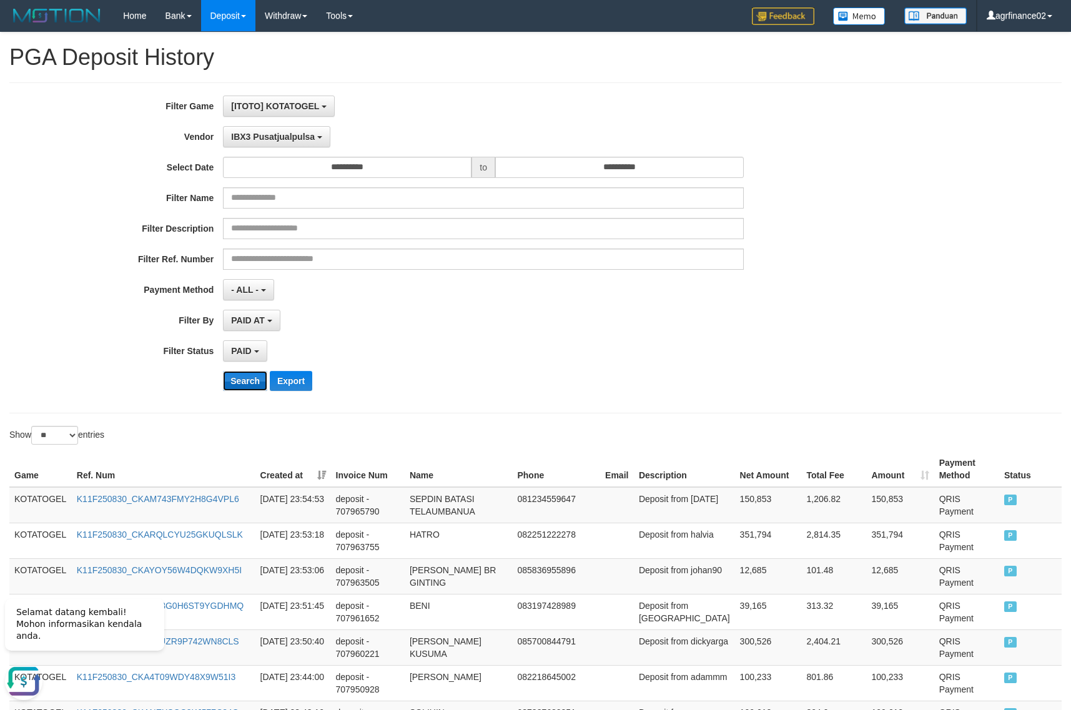
click at [237, 381] on button "Search" at bounding box center [245, 381] width 44 height 20
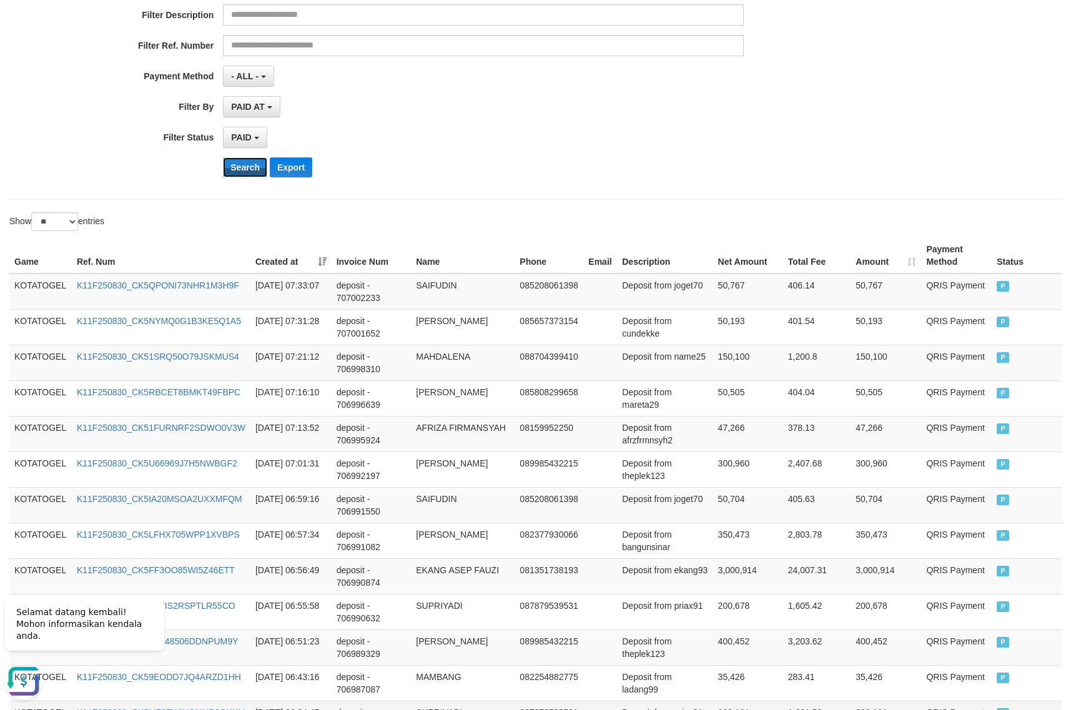
scroll to position [378, 0]
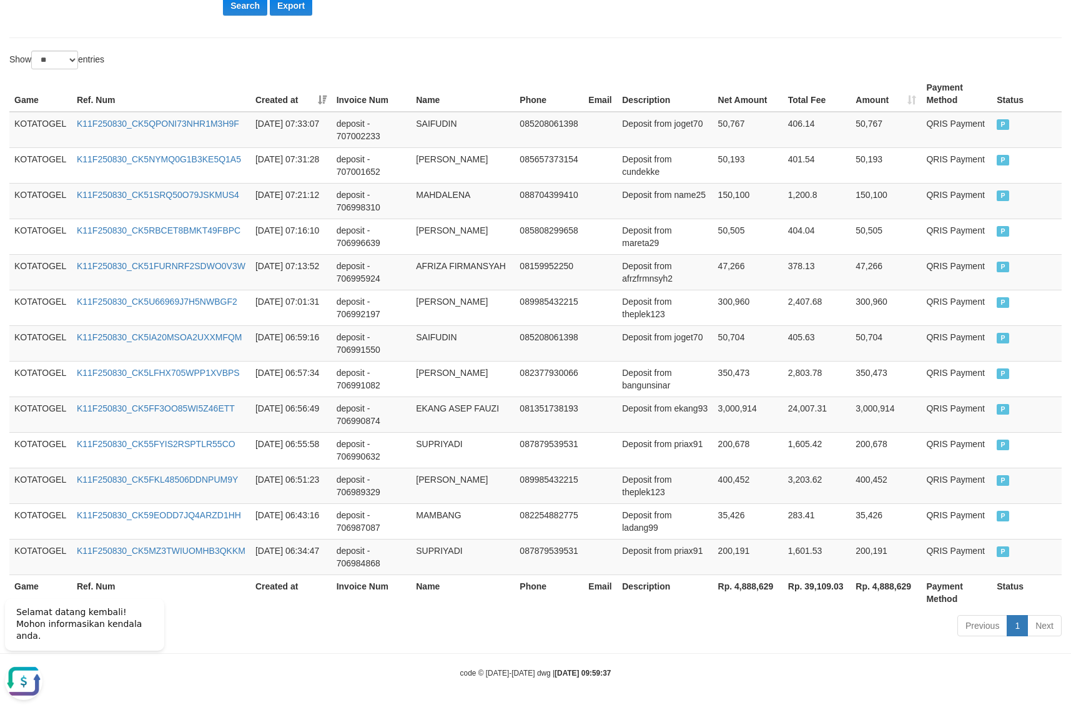
click at [765, 587] on th "Rp. 4,888,629" at bounding box center [748, 592] width 70 height 36
copy th "4,888,629"
